Goal: Register for event/course

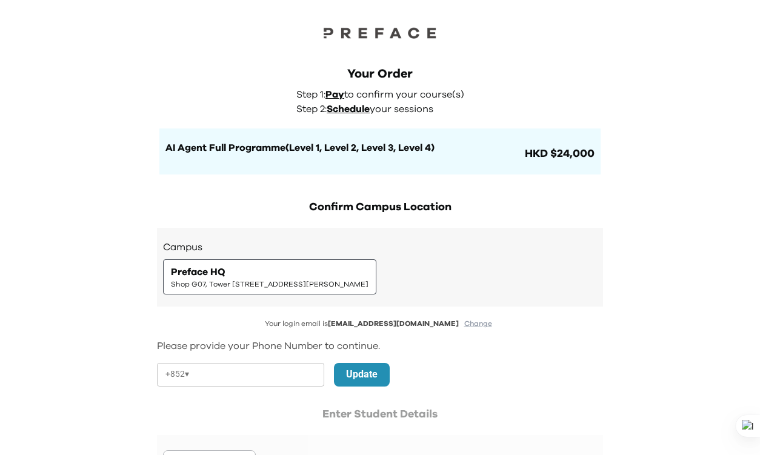
click at [360, 108] on span "Schedule" at bounding box center [348, 109] width 43 height 10
click at [359, 108] on span "Schedule" at bounding box center [348, 109] width 43 height 10
click at [424, 152] on h1 "AI Agent Full Programme(Level 1, Level 2, Level 3, Level 4)" at bounding box center [343, 148] width 357 height 15
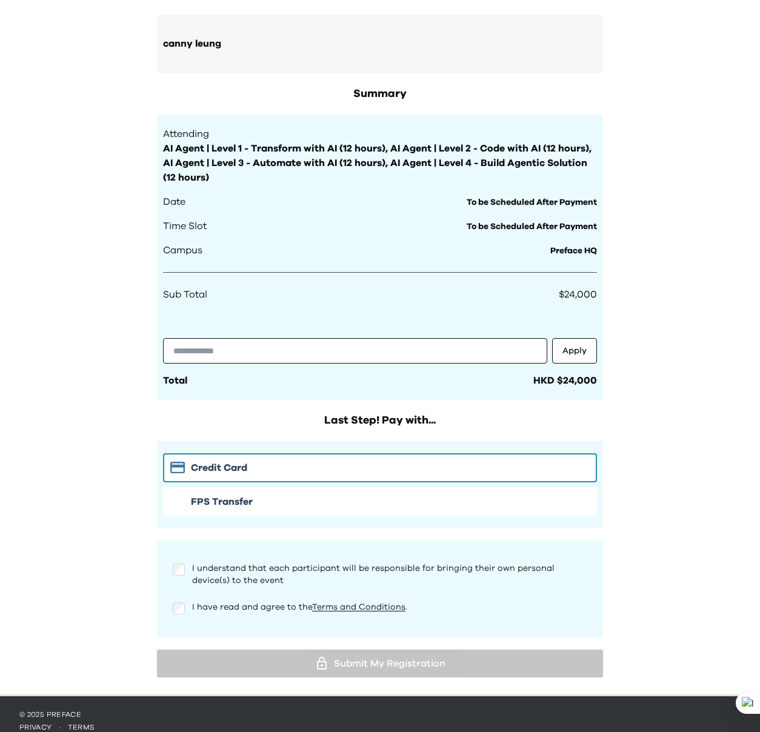
scroll to position [369, 0]
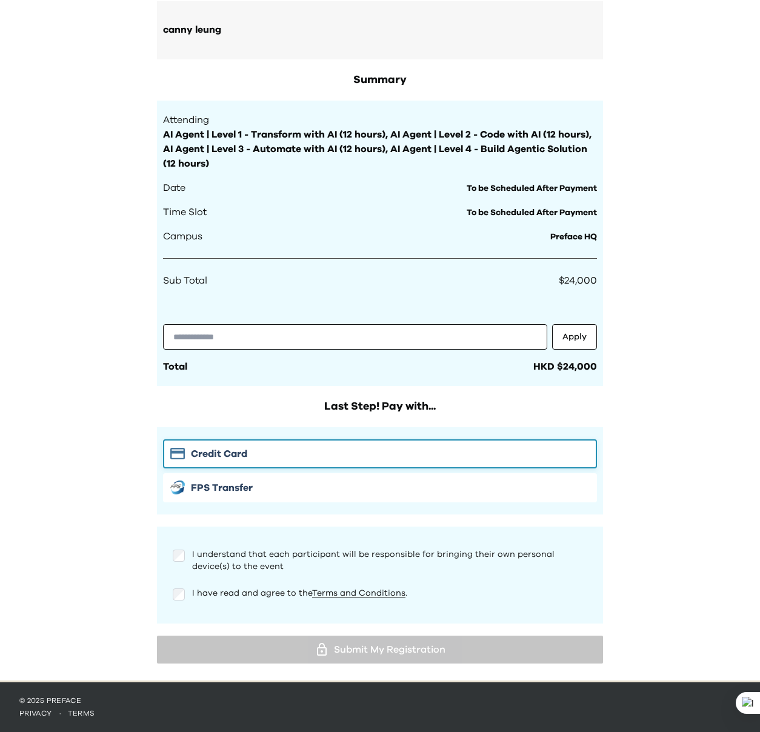
click at [329, 455] on div "Credit Card" at bounding box center [379, 454] width 419 height 15
click at [242, 455] on span "I understand that each participant will be responsible for bringing their own p…" at bounding box center [373, 560] width 362 height 21
click at [211, 455] on span "I have read and agree to the Terms and Conditions ." at bounding box center [299, 593] width 215 height 8
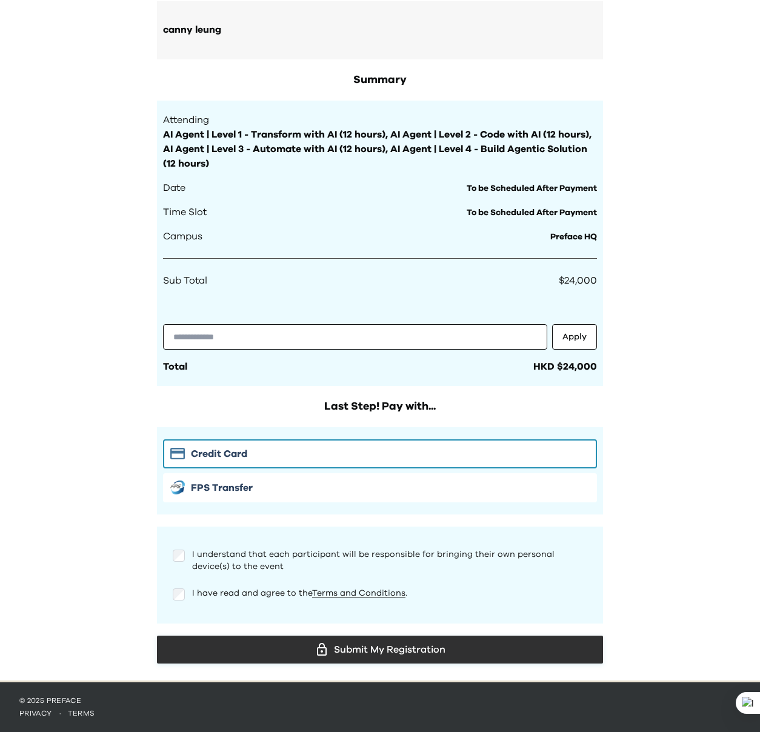
click at [358, 455] on div "Submit My Registration" at bounding box center [380, 650] width 427 height 18
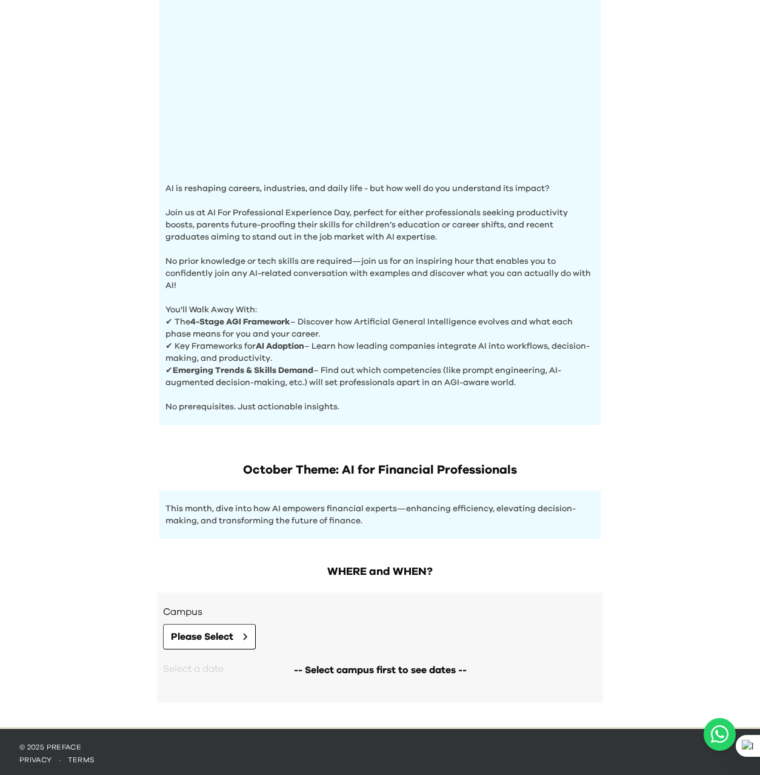
scroll to position [233, 0]
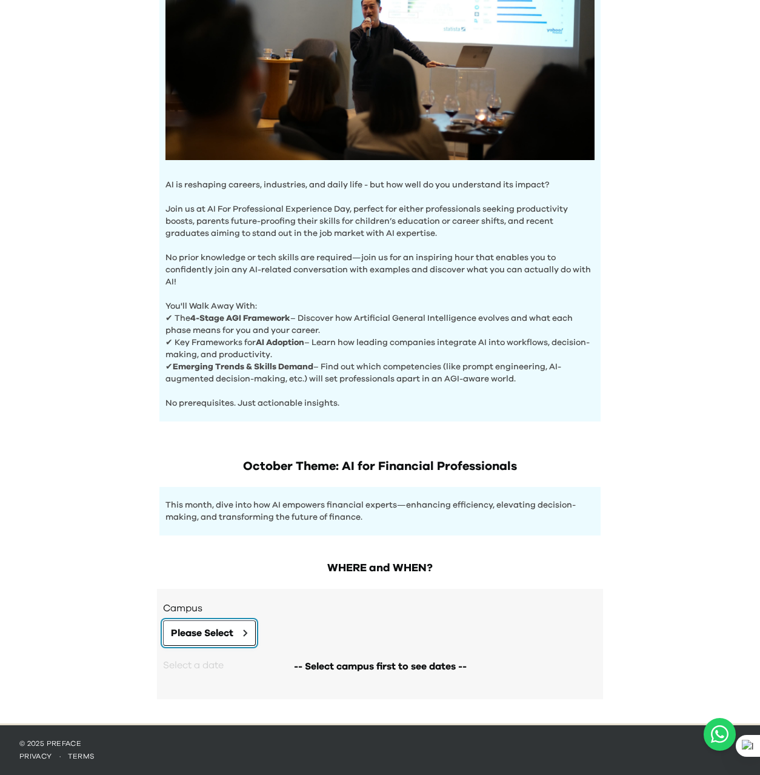
click at [204, 632] on span "Please Select" at bounding box center [202, 632] width 62 height 15
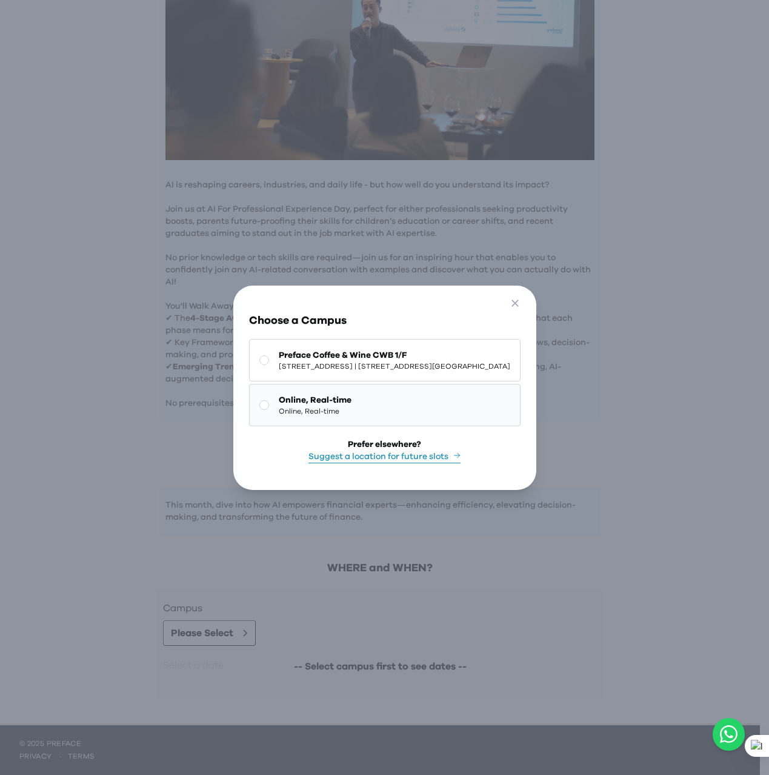
click at [281, 409] on span "Online, Real-time" at bounding box center [315, 411] width 73 height 10
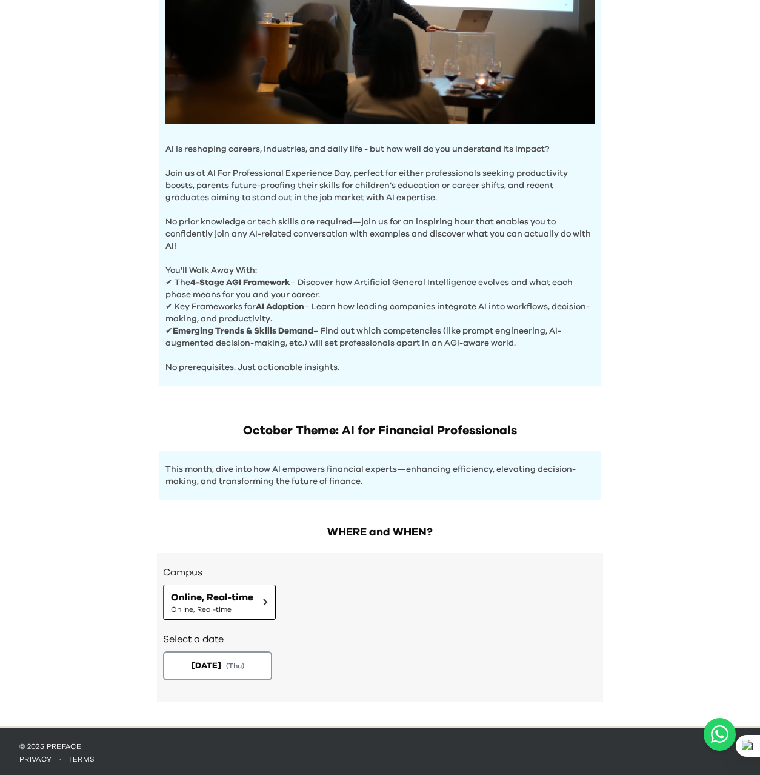
scroll to position [272, 0]
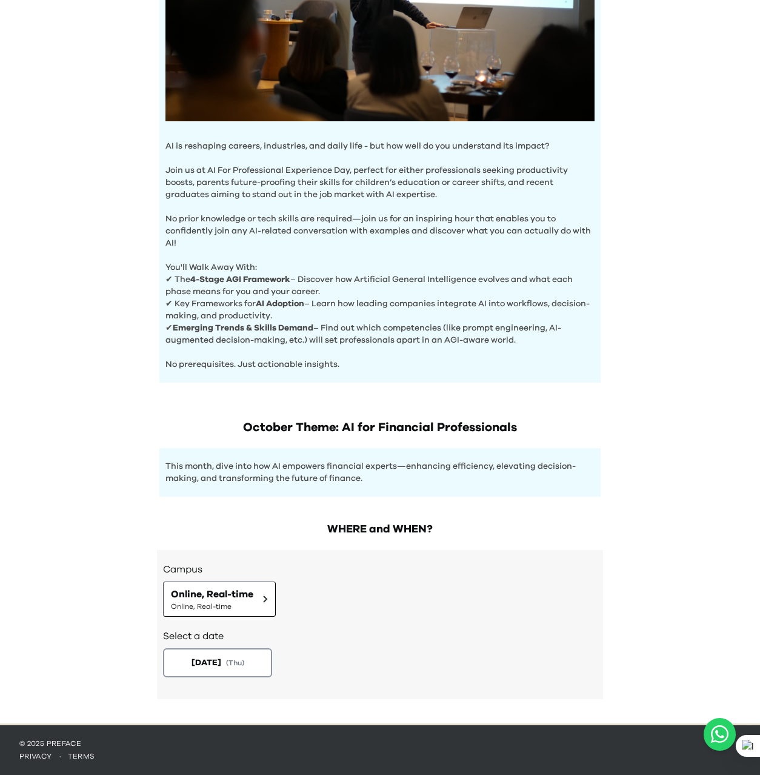
click at [373, 652] on div "2025-10-30 ( Thu )" at bounding box center [380, 662] width 434 height 29
click at [221, 661] on span "2025-10-30" at bounding box center [205, 662] width 31 height 13
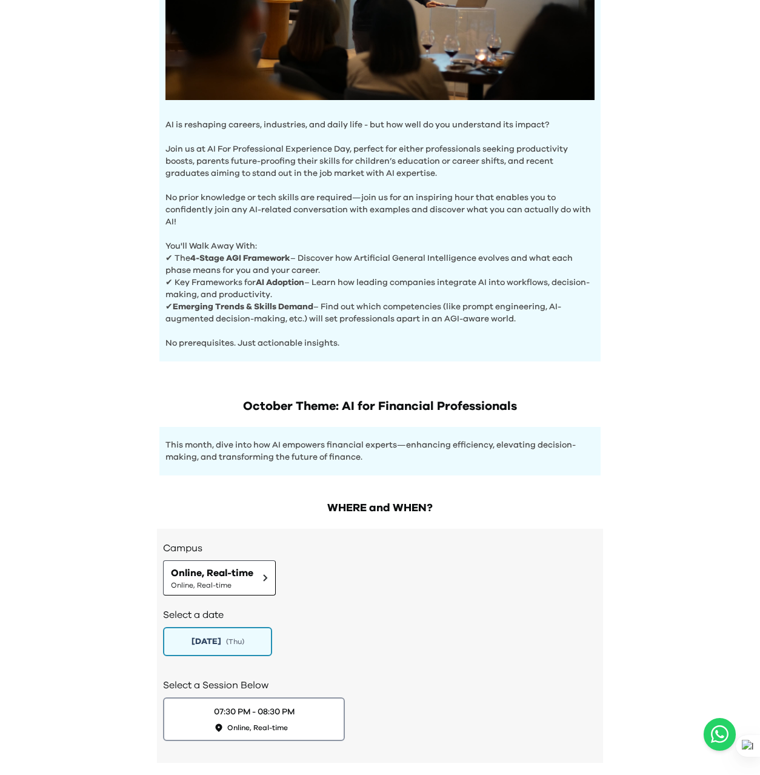
scroll to position [356, 0]
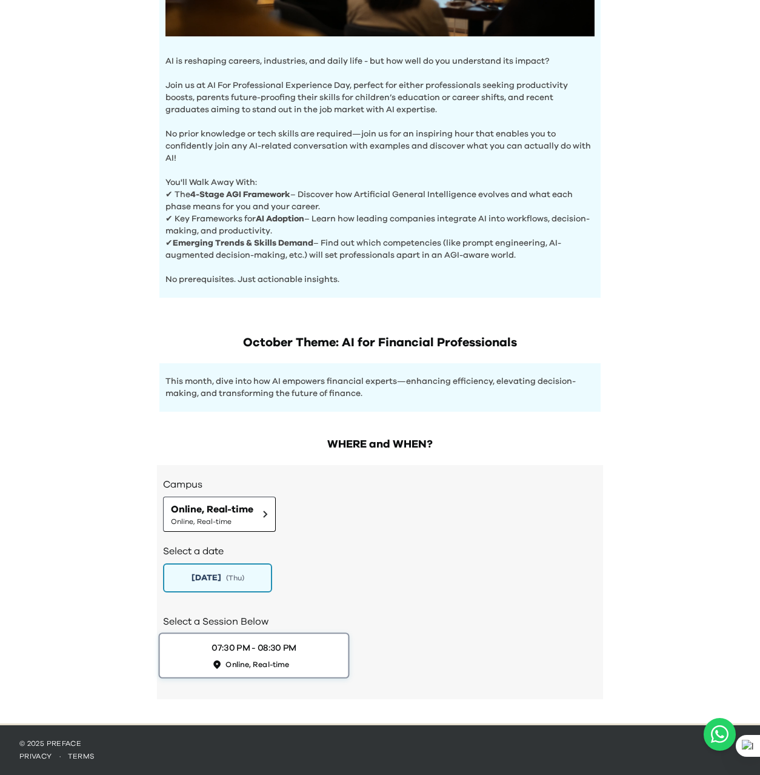
click at [273, 645] on div "07:30 PM - 08:30 PM" at bounding box center [254, 647] width 85 height 13
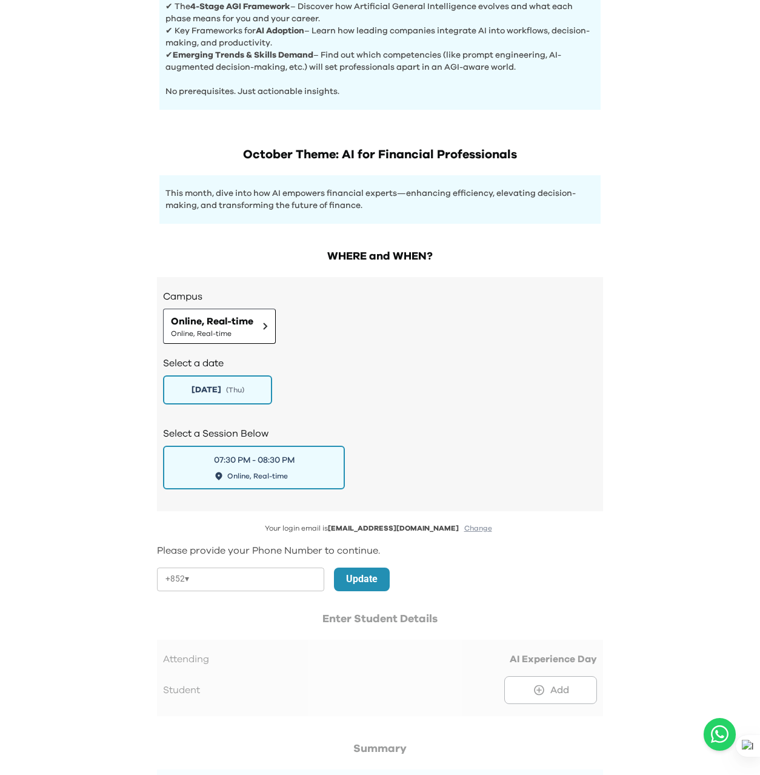
scroll to position [667, 0]
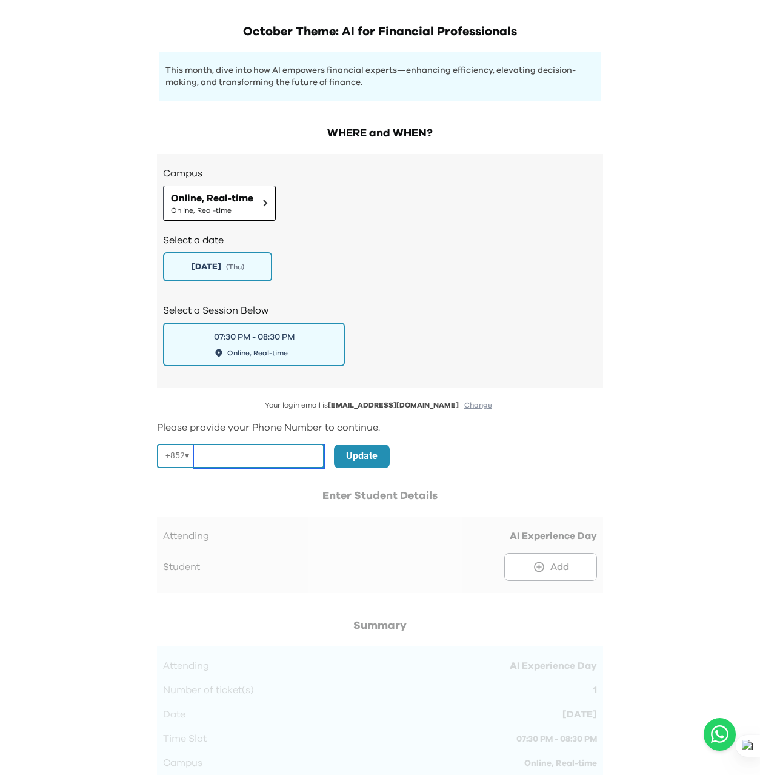
click at [238, 462] on input "tel" at bounding box center [259, 456] width 130 height 24
type input "********"
click at [359, 458] on p "Update" at bounding box center [362, 456] width 32 height 15
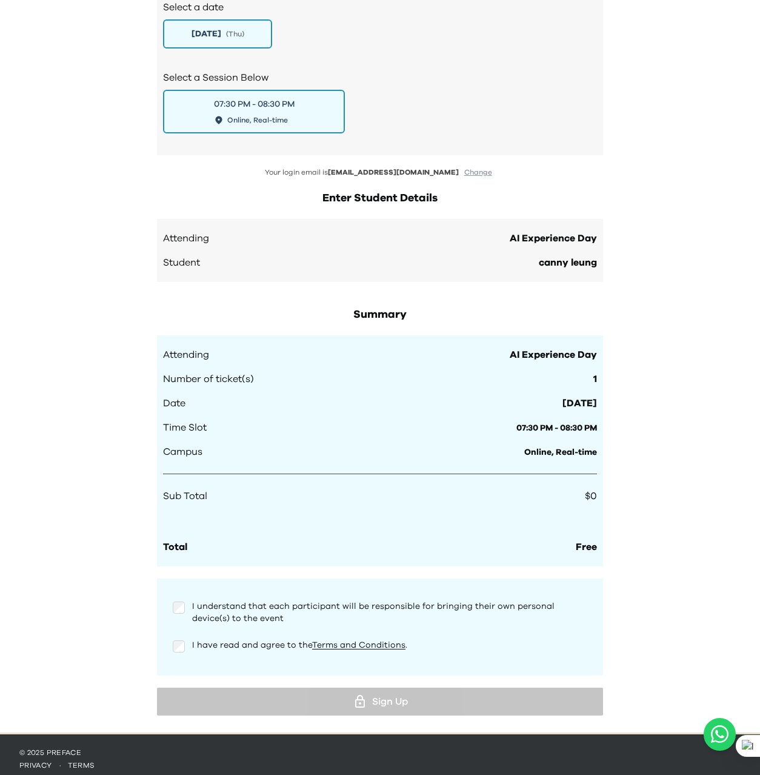
scroll to position [909, 0]
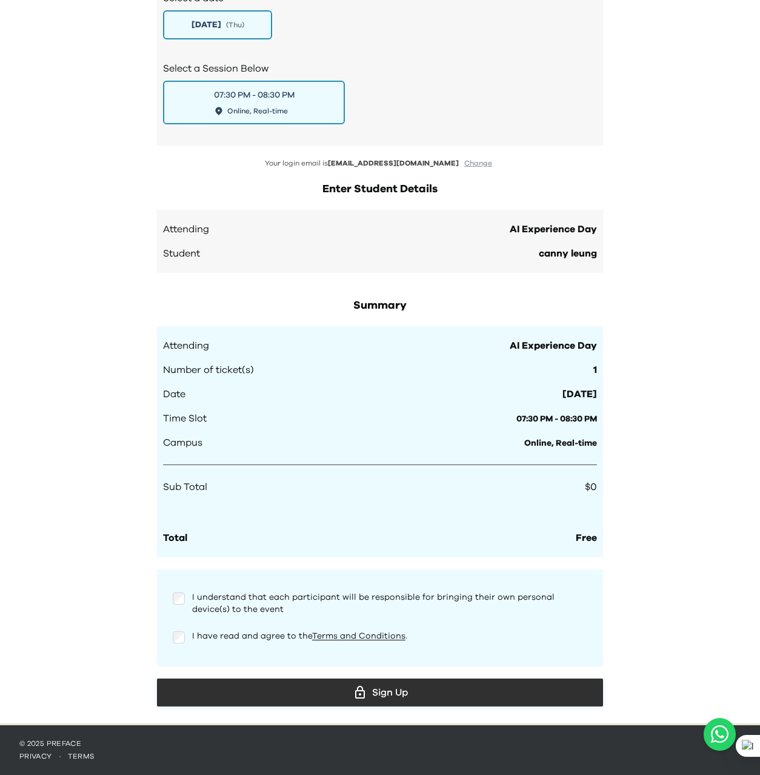
click at [342, 705] on button "Sign Up" at bounding box center [380, 692] width 446 height 28
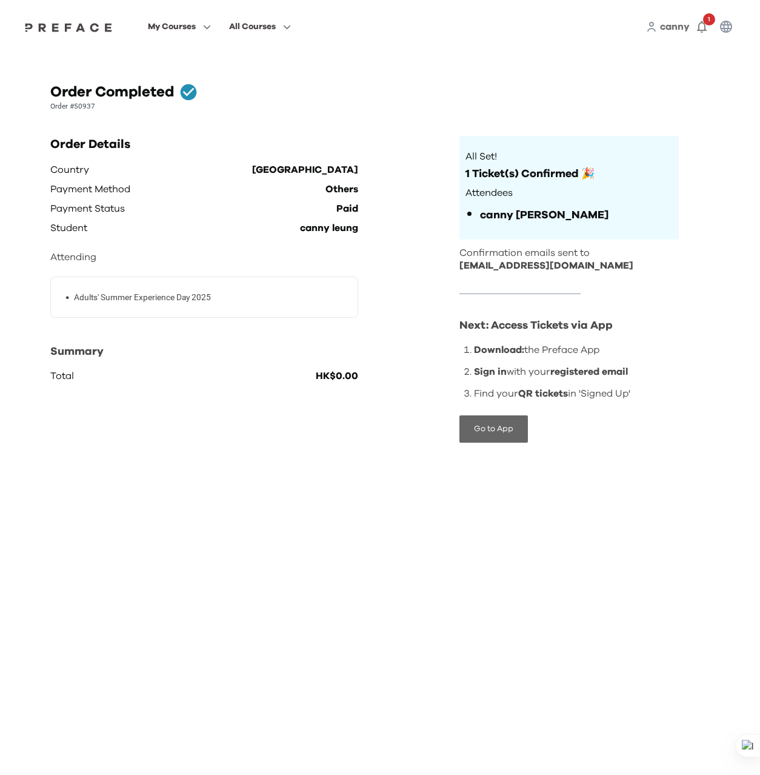
click at [514, 427] on button "Go to App" at bounding box center [493, 428] width 68 height 27
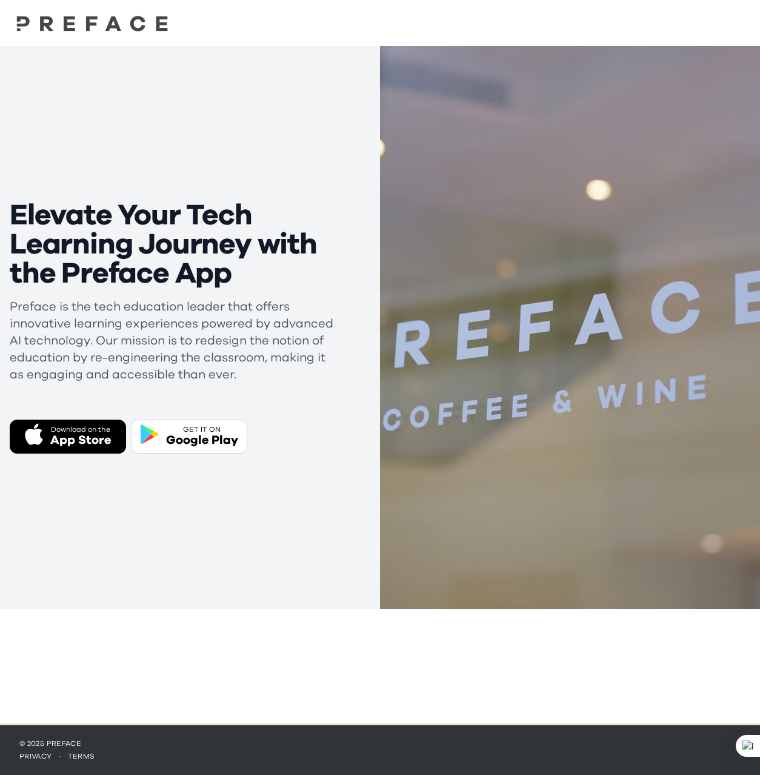
click at [63, 435] on div "App Store" at bounding box center [80, 440] width 61 height 17
